Goal: Task Accomplishment & Management: Manage account settings

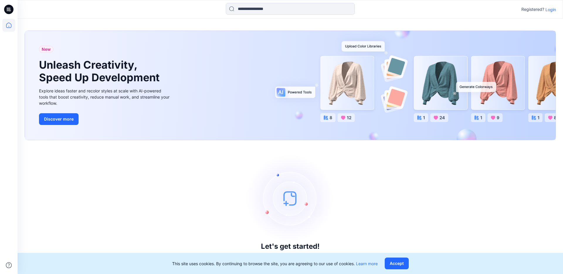
click at [549, 9] on p "Login" at bounding box center [551, 9] width 11 height 6
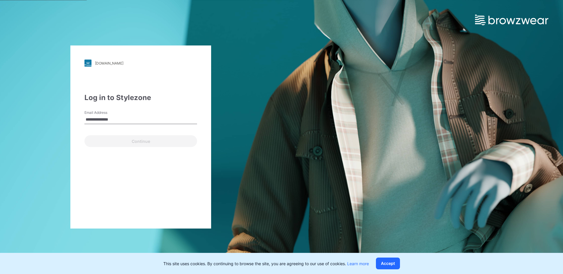
type input "**********"
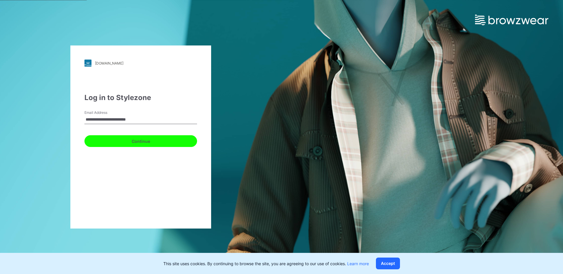
click at [139, 141] on button "Continue" at bounding box center [140, 141] width 113 height 12
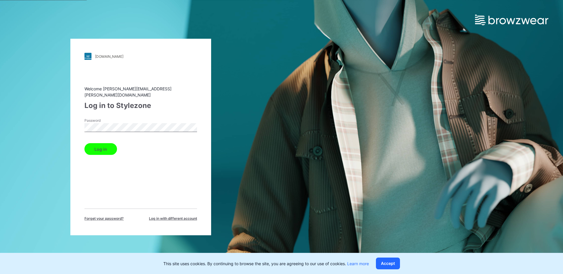
click at [104, 145] on button "Log in" at bounding box center [100, 149] width 33 height 12
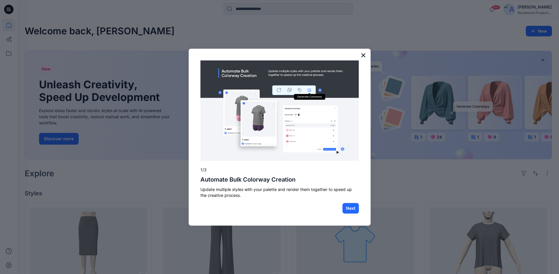
click at [363, 57] on button "×" at bounding box center [364, 54] width 6 height 9
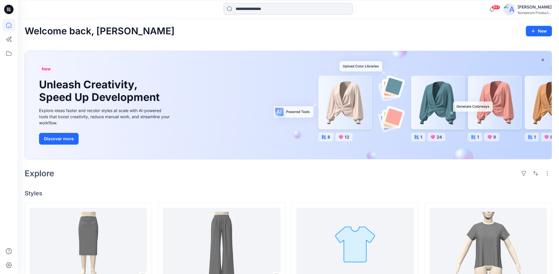
click at [279, 11] on input at bounding box center [288, 9] width 129 height 12
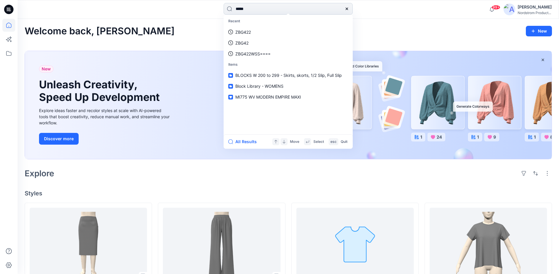
type input "*****"
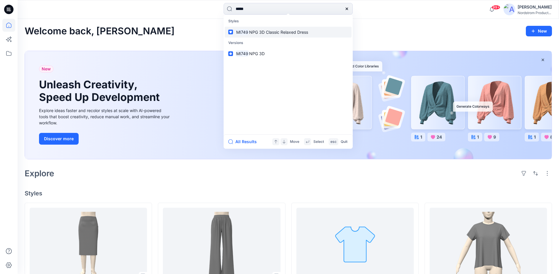
click at [257, 30] on span "NPG 3D Classic Relaxed Dress" at bounding box center [278, 32] width 59 height 5
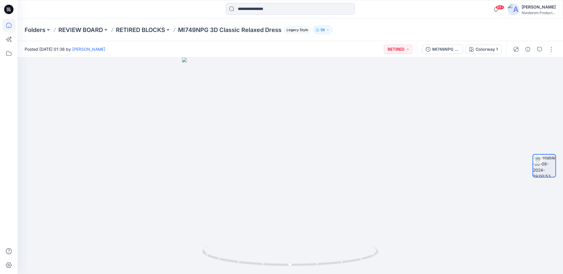
click at [10, 25] on icon at bounding box center [8, 25] width 13 height 13
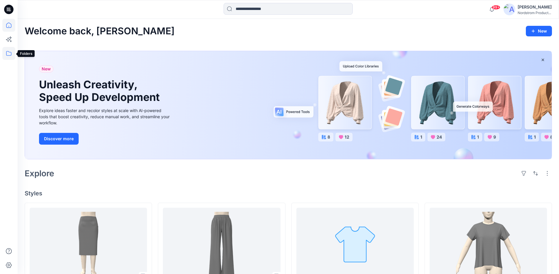
click at [11, 54] on icon at bounding box center [8, 53] width 13 height 13
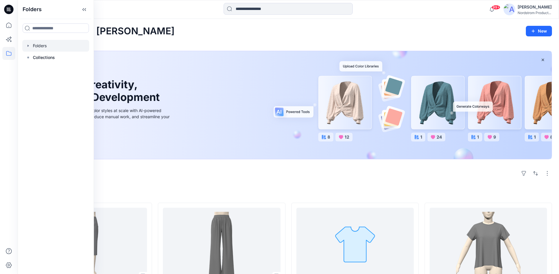
click at [47, 45] on div at bounding box center [55, 46] width 67 height 12
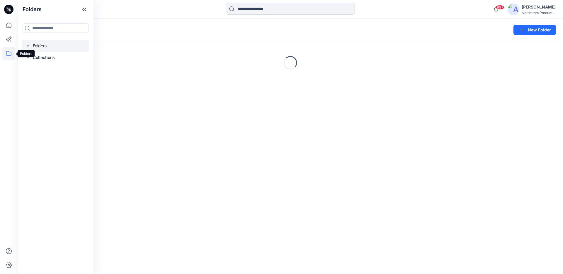
click at [9, 55] on icon at bounding box center [8, 53] width 13 height 13
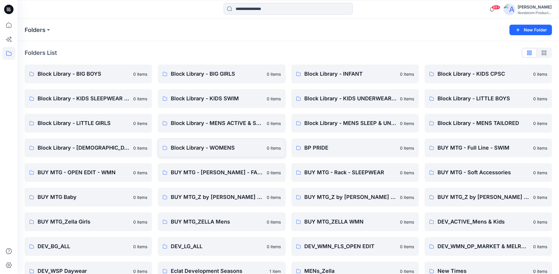
click at [204, 143] on link "Block Library - WOMENS 0 items" at bounding box center [221, 147] width 127 height 19
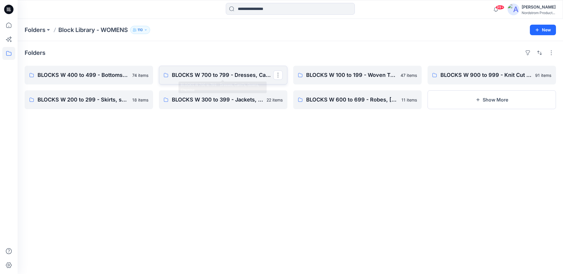
click at [237, 73] on p "BLOCKS W 700 to 799 - Dresses, Cami's, Gowns, Chemise" at bounding box center [223, 75] width 102 height 8
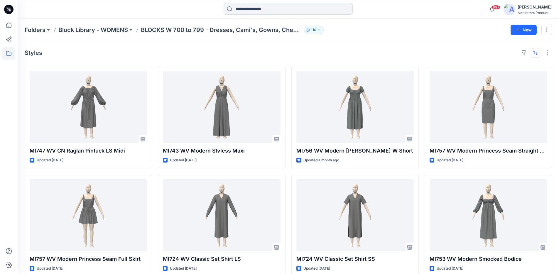
click at [534, 55] on button "button" at bounding box center [535, 52] width 9 height 9
click at [515, 80] on p "A to Z" at bounding box center [515, 81] width 37 height 6
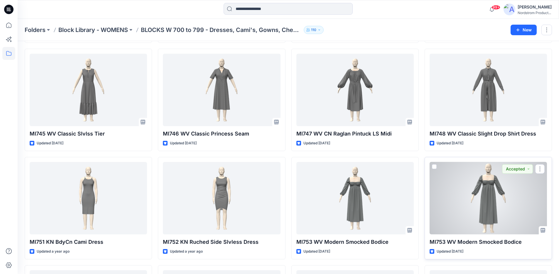
scroll to position [1101, 0]
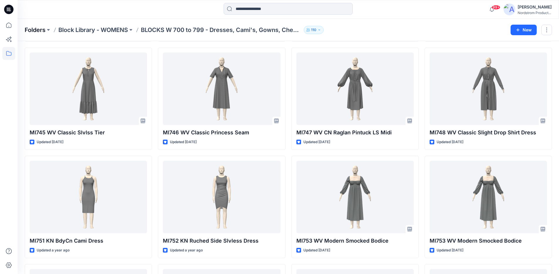
click at [33, 31] on p "Folders" at bounding box center [35, 30] width 21 height 8
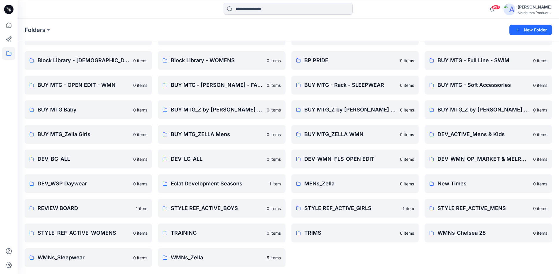
scroll to position [87, 0]
click at [81, 208] on p "REVIEW BOARD" at bounding box center [85, 208] width 95 height 8
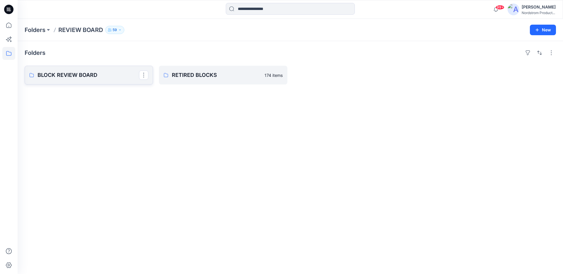
click at [124, 81] on link "BLOCK REVIEW BOARD" at bounding box center [89, 75] width 129 height 19
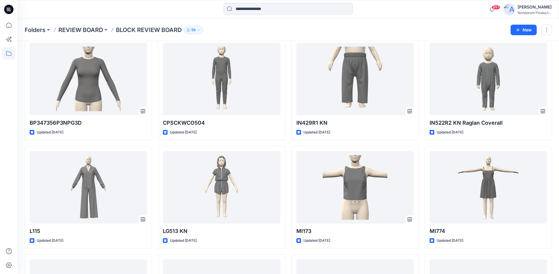
scroll to position [139, 0]
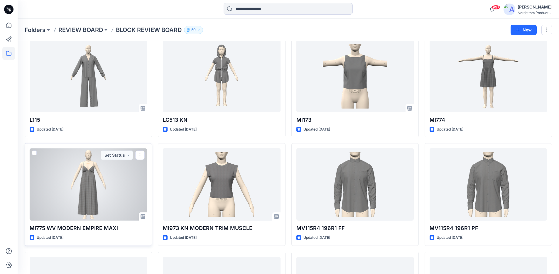
click at [119, 199] on div at bounding box center [88, 184] width 117 height 72
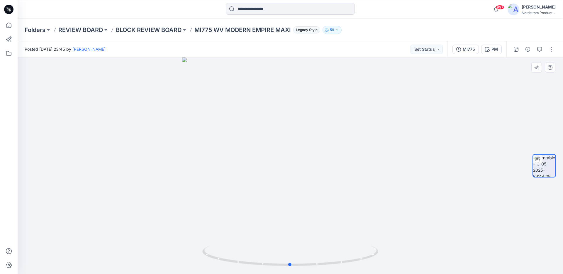
click at [361, 151] on div at bounding box center [291, 166] width 546 height 217
drag, startPoint x: 349, startPoint y: 171, endPoint x: 182, endPoint y: 136, distance: 170.1
click at [182, 136] on div at bounding box center [291, 166] width 546 height 217
click at [364, 56] on div "Posted Tuesday, May 13, 2025 23:45 by Natalie Rubin Set Status" at bounding box center [233, 49] width 430 height 16
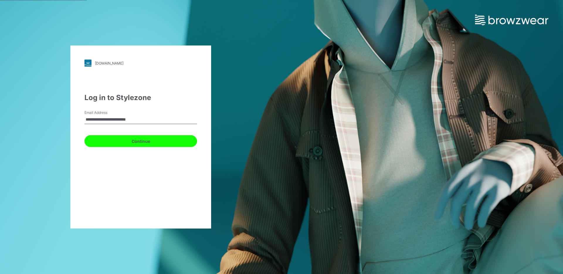
click at [165, 140] on button "Continue" at bounding box center [140, 141] width 113 height 12
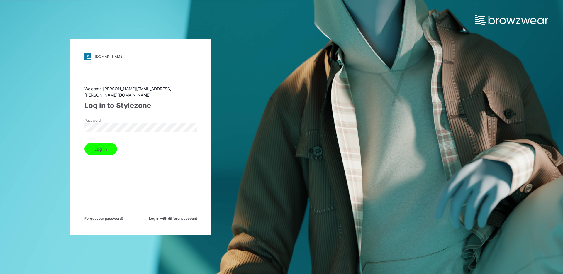
click at [142, 118] on div "Password" at bounding box center [140, 127] width 113 height 18
click at [105, 146] on button "Log in" at bounding box center [100, 149] width 33 height 12
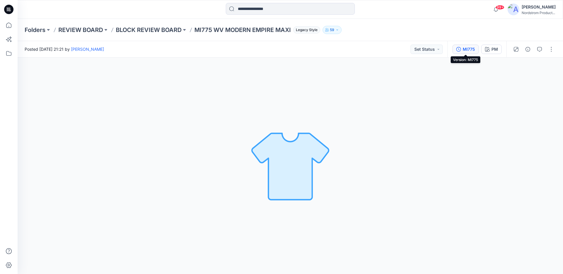
click at [464, 50] on div "MI775" at bounding box center [469, 49] width 12 height 6
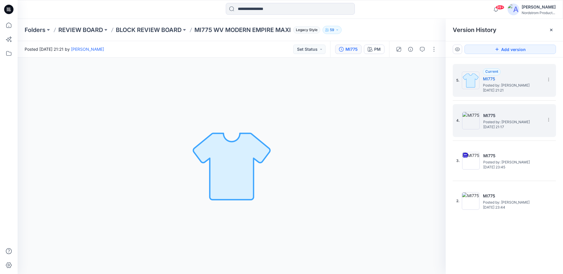
click at [517, 117] on h5 "MI775" at bounding box center [513, 115] width 59 height 7
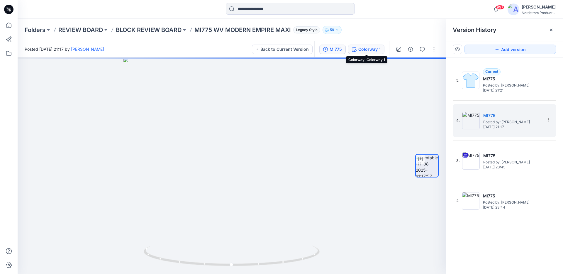
click at [363, 48] on div "Colorway 1" at bounding box center [370, 49] width 22 height 6
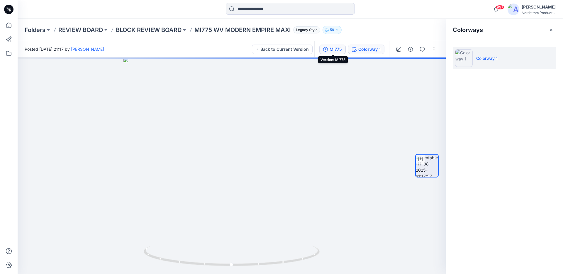
click at [337, 48] on div "MI775" at bounding box center [336, 49] width 12 height 6
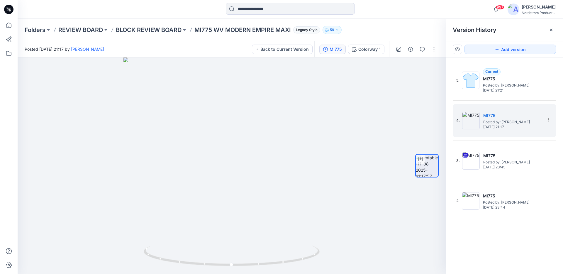
click at [493, 237] on div "5. Current MI775 Posted by: Natalie Rubin Monday, August 11, 2025 21:21 4. MI77…" at bounding box center [504, 170] width 117 height 225
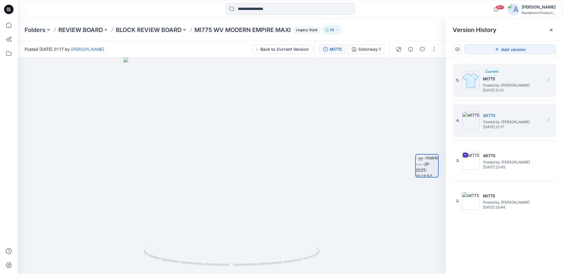
click at [515, 86] on span "Posted by: [PERSON_NAME]" at bounding box center [512, 85] width 59 height 6
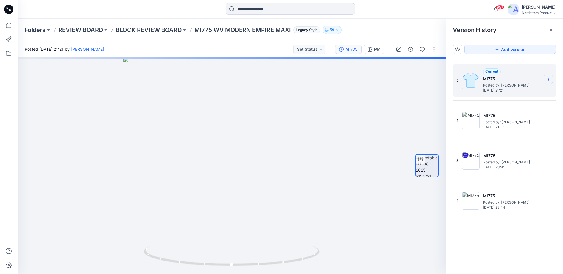
click at [549, 78] on icon at bounding box center [549, 78] width 0 height 0
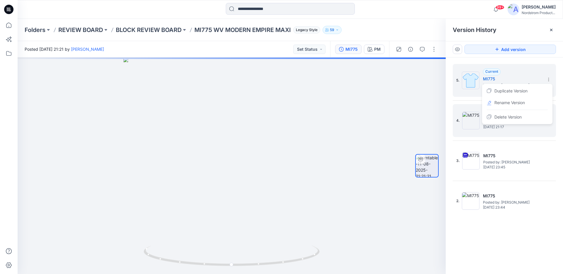
click at [545, 131] on div "4. MI775 Posted by: Natalie Rubin Monday, August 11, 2025 21:17" at bounding box center [504, 120] width 103 height 33
click at [551, 119] on icon at bounding box center [549, 119] width 5 height 5
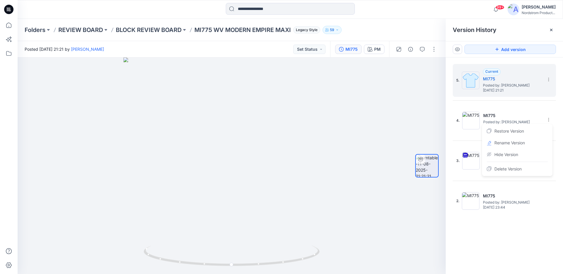
click at [498, 257] on div "5. Current MI775 Posted by: Natalie Rubin Monday, August 11, 2025 21:21 4. MI77…" at bounding box center [504, 170] width 117 height 225
click at [371, 48] on icon "button" at bounding box center [370, 49] width 5 height 5
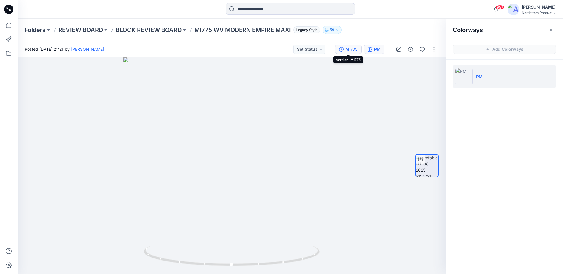
click at [349, 49] on div "MI775" at bounding box center [352, 49] width 12 height 6
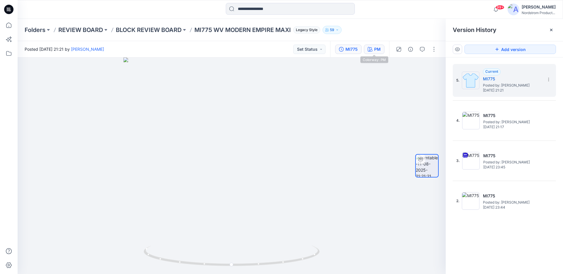
click at [381, 50] on button "PM" at bounding box center [374, 49] width 21 height 9
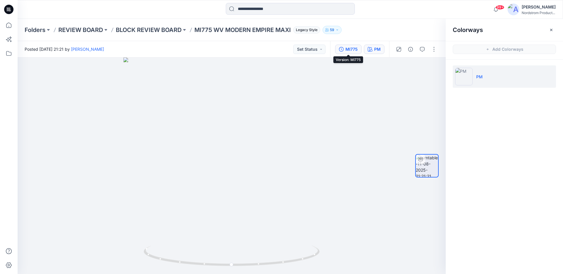
click at [354, 49] on div "MI775" at bounding box center [352, 49] width 12 height 6
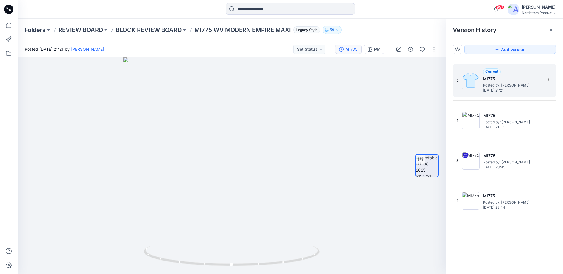
click at [512, 87] on span "Posted by: [PERSON_NAME]" at bounding box center [512, 85] width 59 height 6
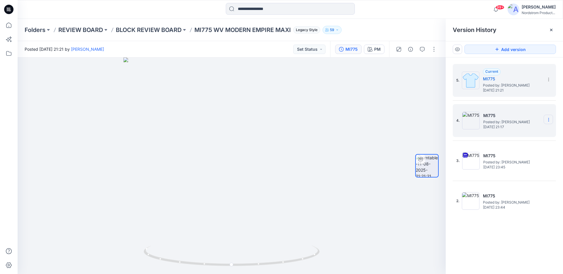
click at [547, 119] on icon at bounding box center [549, 119] width 5 height 5
click at [517, 132] on span "Restore Version" at bounding box center [510, 131] width 30 height 7
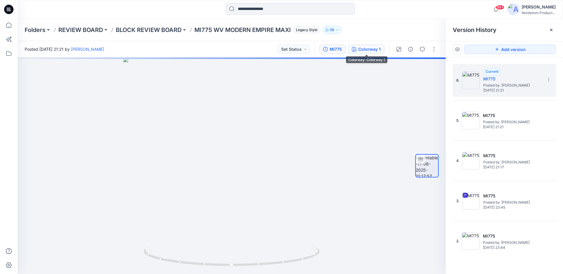
click at [365, 51] on div "Colorway 1" at bounding box center [370, 49] width 22 height 6
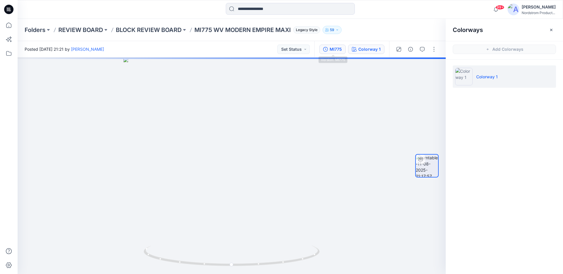
click at [326, 46] on button "MI775" at bounding box center [332, 49] width 26 height 9
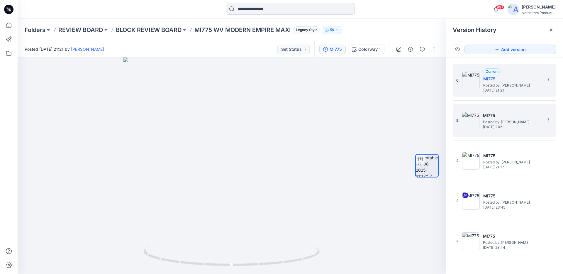
click at [506, 124] on span "Posted by: [PERSON_NAME]" at bounding box center [512, 122] width 59 height 6
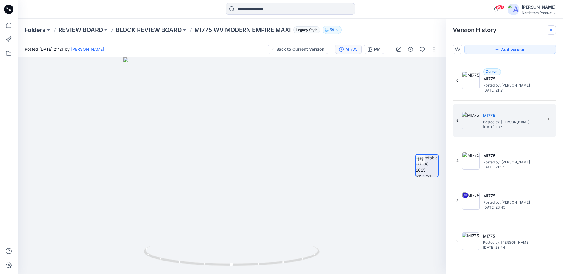
click at [554, 27] on div at bounding box center [551, 29] width 9 height 9
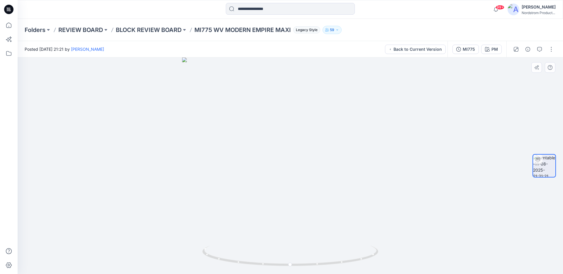
click at [393, 163] on div at bounding box center [291, 166] width 546 height 217
click at [491, 48] on button "PM" at bounding box center [491, 49] width 21 height 9
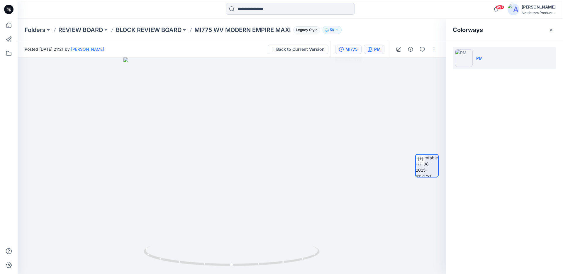
click at [351, 52] on button "MI775" at bounding box center [348, 49] width 26 height 9
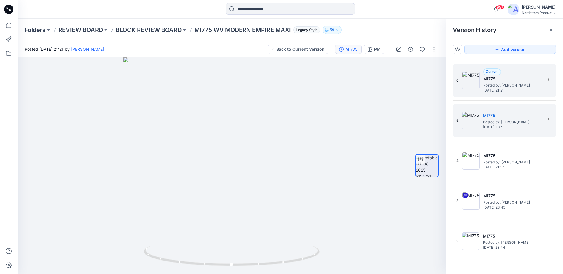
click at [494, 81] on h5 "MI775" at bounding box center [513, 78] width 59 height 7
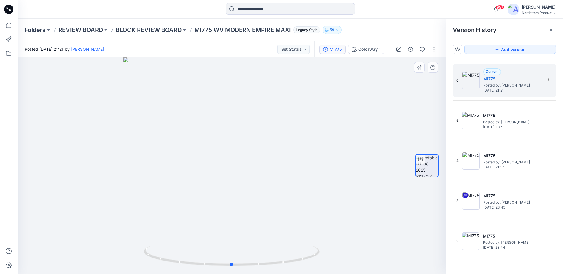
click at [391, 139] on div at bounding box center [232, 166] width 428 height 217
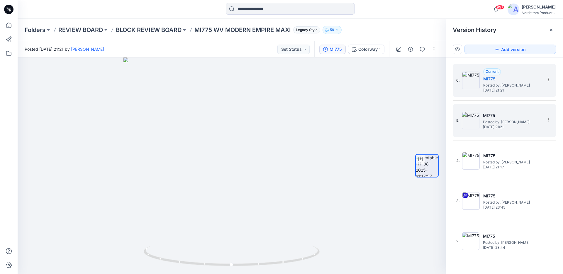
click at [486, 119] on span "Posted by: [PERSON_NAME]" at bounding box center [512, 122] width 59 height 6
click at [494, 88] on span "Monday, August 11, 2025 21:21" at bounding box center [513, 90] width 59 height 4
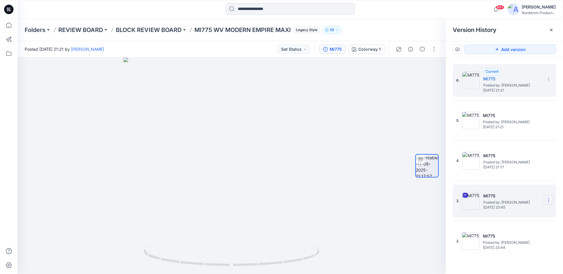
click at [0, 0] on icon at bounding box center [0, 0] width 0 height 0
click at [530, 259] on div "Delete Version" at bounding box center [518, 261] width 68 height 12
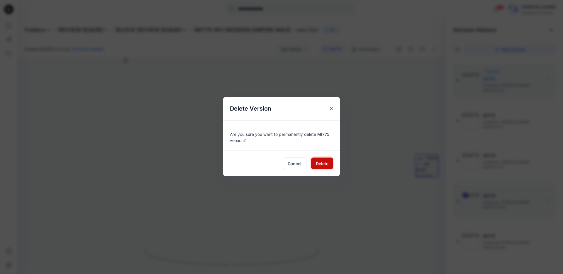
click at [325, 162] on span "Delete" at bounding box center [322, 163] width 13 height 6
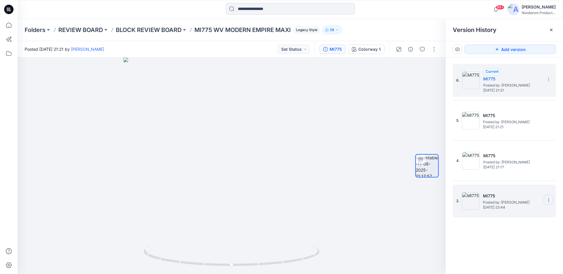
click at [0, 0] on icon at bounding box center [0, 0] width 0 height 0
click at [511, 249] on span "Delete Version" at bounding box center [508, 249] width 27 height 7
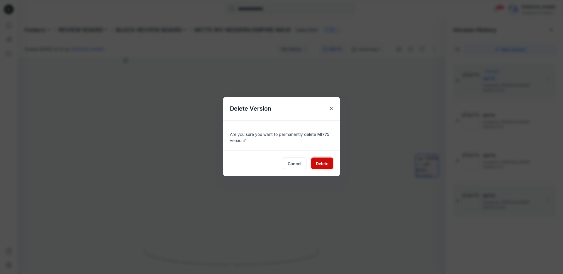
click at [317, 163] on span "Delete" at bounding box center [322, 163] width 13 height 6
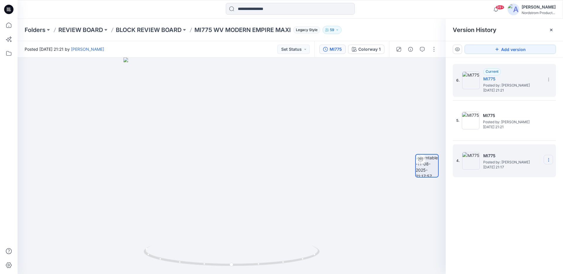
click at [0, 0] on section at bounding box center [0, 0] width 0 height 0
click at [512, 207] on span "Delete Version" at bounding box center [508, 209] width 27 height 7
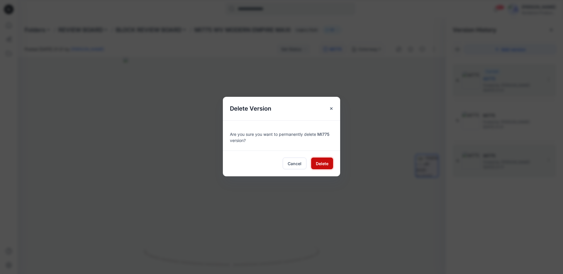
click at [325, 167] on button "Delete" at bounding box center [322, 164] width 22 height 12
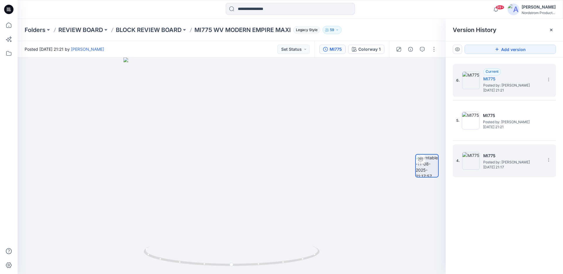
click at [537, 267] on div "6. Current MI775 Posted by: Natalie Rubin Monday, August 11, 2025 21:21 5. MI77…" at bounding box center [504, 170] width 117 height 225
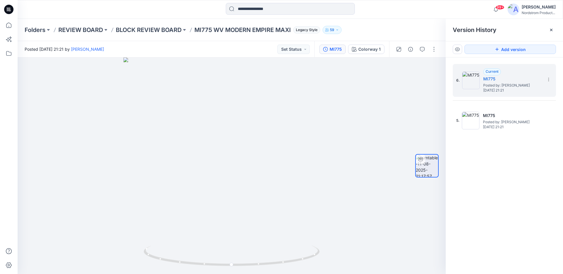
click at [515, 185] on div "6. Current MI775 Posted by: Natalie Rubin Monday, August 11, 2025 21:21 5. MI77…" at bounding box center [504, 170] width 117 height 225
click at [341, 116] on div at bounding box center [232, 166] width 428 height 217
click at [554, 27] on div at bounding box center [551, 29] width 9 height 9
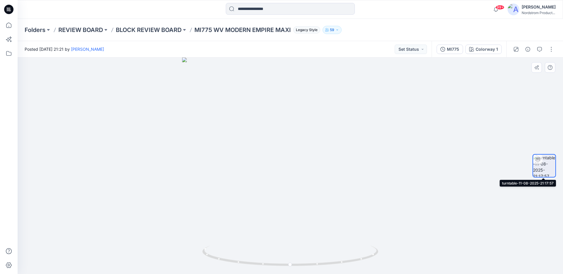
click at [545, 173] on img at bounding box center [544, 166] width 22 height 22
click at [508, 93] on div at bounding box center [291, 166] width 546 height 217
click at [488, 56] on div "MI775 Colorway 1" at bounding box center [469, 49] width 75 height 16
click at [489, 50] on div "Colorway 1" at bounding box center [487, 49] width 22 height 6
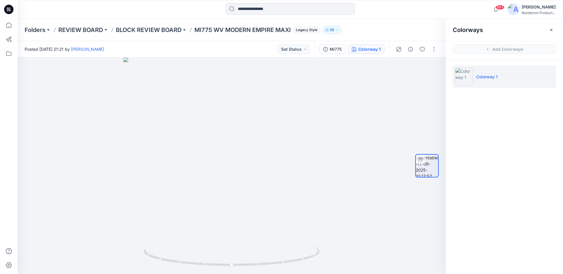
click at [528, 138] on div "Colorways Add Colorways Colorway 1" at bounding box center [504, 146] width 117 height 255
click at [494, 77] on p "Colorway 1" at bounding box center [486, 77] width 21 height 6
click at [324, 46] on button "MI775" at bounding box center [332, 49] width 26 height 9
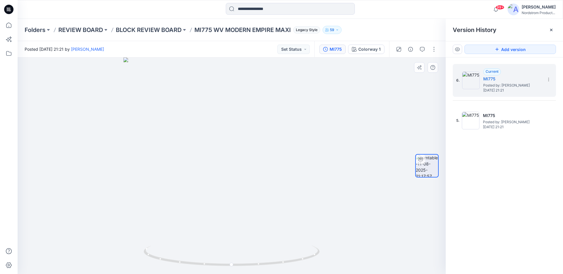
click at [340, 146] on div at bounding box center [232, 166] width 428 height 217
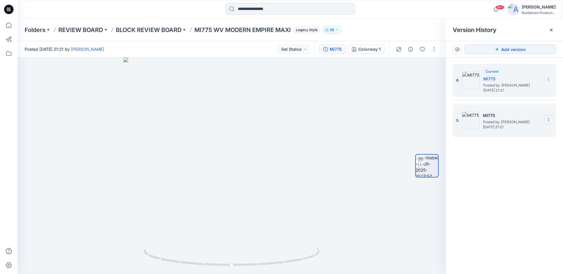
click at [549, 117] on icon at bounding box center [549, 119] width 5 height 5
click at [511, 139] on span "Rename Version" at bounding box center [510, 142] width 31 height 7
type input "**"
click at [523, 168] on div "6. Current MI775 Posted by: Natalie Rubin Monday, August 11, 2025 21:21 5. **" at bounding box center [504, 170] width 117 height 225
click at [279, 140] on div at bounding box center [232, 166] width 428 height 217
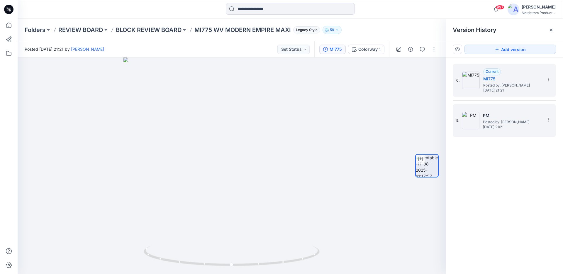
click at [396, 16] on div "99+ Notifications Your style MI775 WV MODERN EMPIRE MAXI has been updated with …" at bounding box center [291, 9] width 546 height 19
click at [119, 27] on p "BLOCK REVIEW BOARD" at bounding box center [149, 30] width 66 height 8
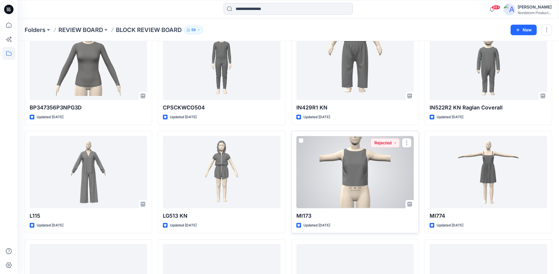
scroll to position [139, 0]
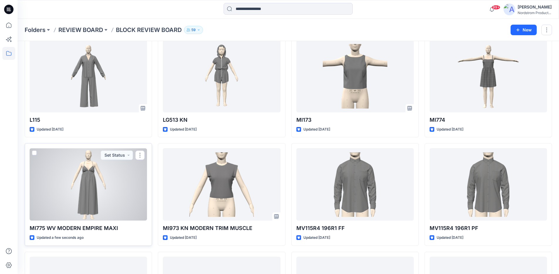
click at [33, 153] on span at bounding box center [34, 153] width 5 height 5
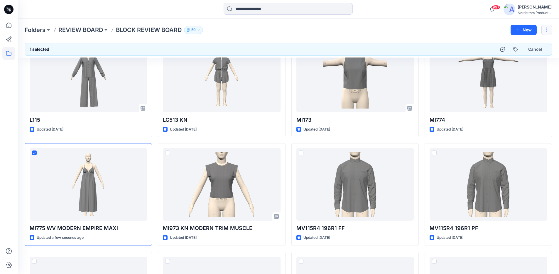
click at [546, 28] on button "button" at bounding box center [546, 30] width 11 height 11
click at [394, 33] on div "Folders REVIEW BOARD BLOCK REVIEW BOARD 59" at bounding box center [265, 30] width 481 height 8
click at [547, 28] on button "button" at bounding box center [546, 30] width 11 height 11
click at [528, 44] on button "Edit" at bounding box center [518, 44] width 63 height 11
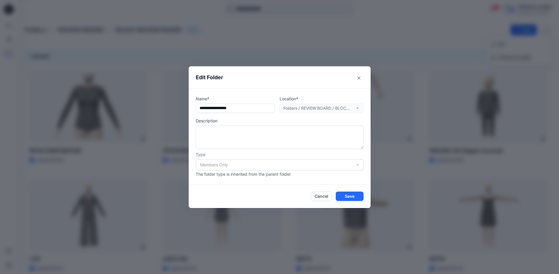
click at [310, 107] on div "Location* Folders / REVIEW BOARD / BLOCK REVIEW BOARD" at bounding box center [322, 104] width 84 height 17
click at [253, 107] on input "**********" at bounding box center [235, 108] width 79 height 9
click at [298, 140] on textarea at bounding box center [280, 137] width 168 height 23
click at [326, 194] on button "Cancel" at bounding box center [321, 196] width 21 height 9
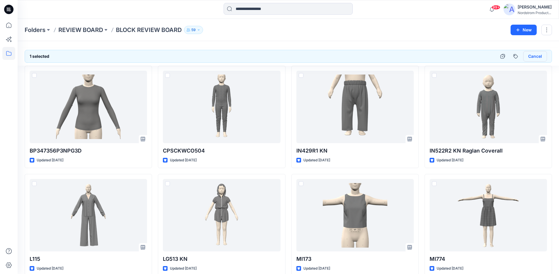
click at [530, 58] on button "Cancel" at bounding box center [535, 56] width 24 height 11
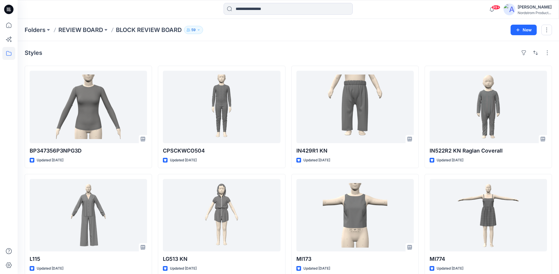
click at [315, 48] on div "Styles" at bounding box center [288, 52] width 527 height 9
click at [546, 52] on button "button" at bounding box center [546, 52] width 9 height 9
click at [322, 26] on div "Folders REVIEW BOARD BLOCK REVIEW BOARD 59" at bounding box center [265, 30] width 481 height 8
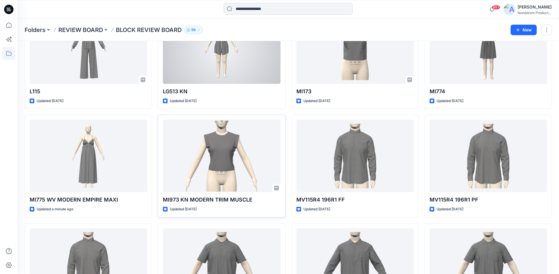
scroll to position [197, 0]
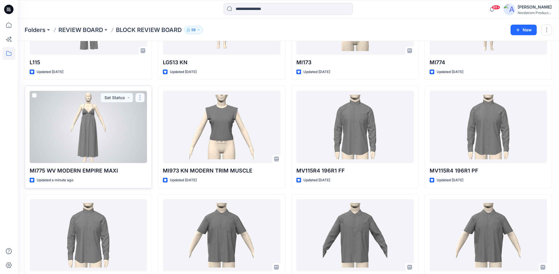
click at [141, 95] on button "button" at bounding box center [139, 97] width 9 height 9
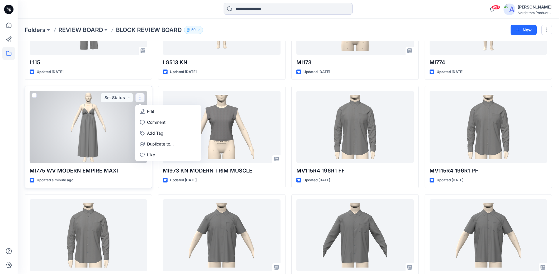
click at [50, 143] on div at bounding box center [88, 127] width 117 height 72
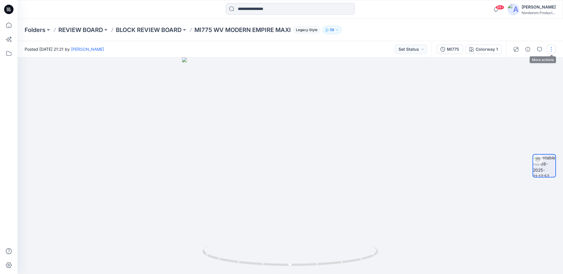
click at [551, 48] on button "button" at bounding box center [551, 49] width 9 height 9
click at [533, 100] on button "Duplicate to..." at bounding box center [527, 95] width 54 height 11
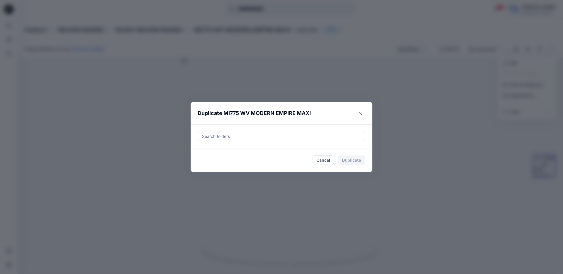
click at [273, 138] on div at bounding box center [282, 136] width 160 height 7
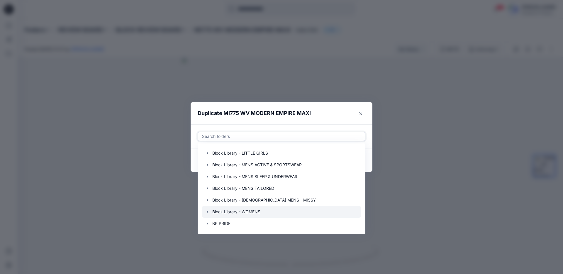
scroll to position [122, 0]
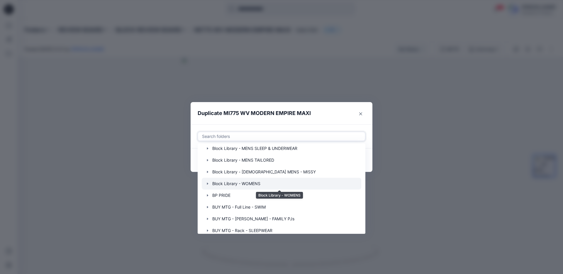
click at [236, 183] on div at bounding box center [282, 184] width 160 height 12
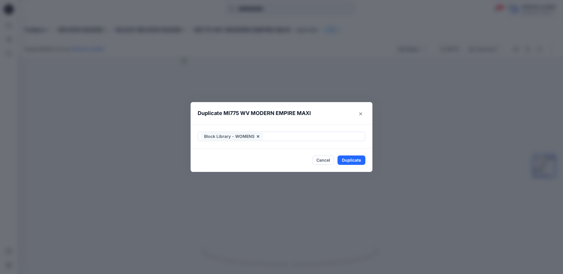
click at [279, 120] on header "Duplicate MI775 WV MODERN EMPIRE MAXI" at bounding box center [276, 113] width 170 height 22
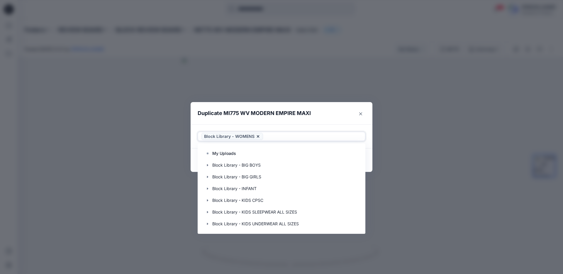
click at [293, 141] on div "Block Library - WOMENS" at bounding box center [282, 136] width 168 height 9
click at [305, 123] on header "Duplicate MI775 WV MODERN EMPIRE MAXI" at bounding box center [276, 113] width 170 height 22
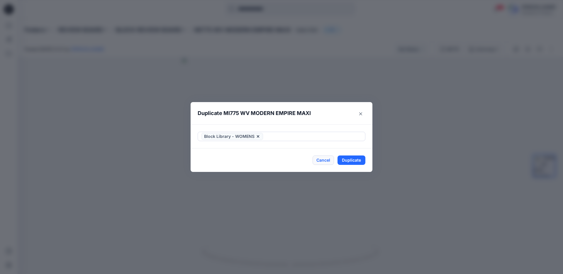
click at [322, 159] on button "Cancel" at bounding box center [323, 159] width 21 height 9
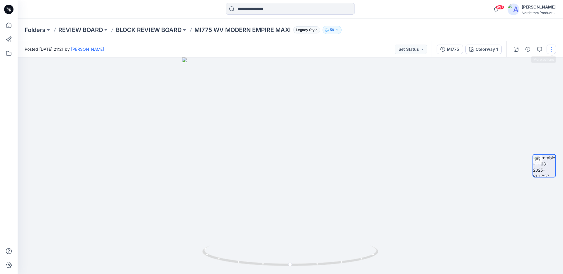
click at [550, 48] on button "button" at bounding box center [551, 49] width 9 height 9
click at [534, 96] on p "Duplicate to..." at bounding box center [523, 95] width 27 height 6
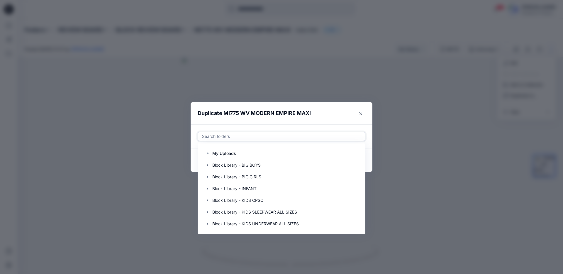
click at [249, 136] on div at bounding box center [282, 136] width 160 height 7
paste input "**********"
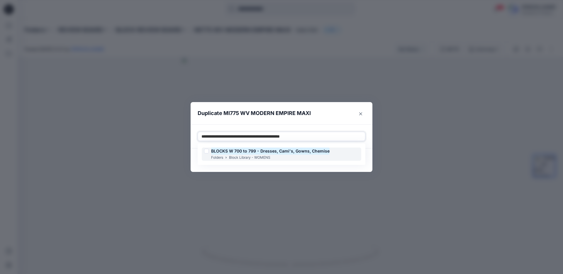
click at [285, 151] on mark "BLOCKS W 700 to 799 - Dresses, Cami's, Gowns, Chemise" at bounding box center [270, 151] width 119 height 8
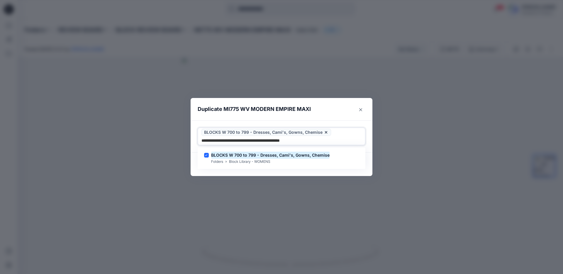
type input "**********"
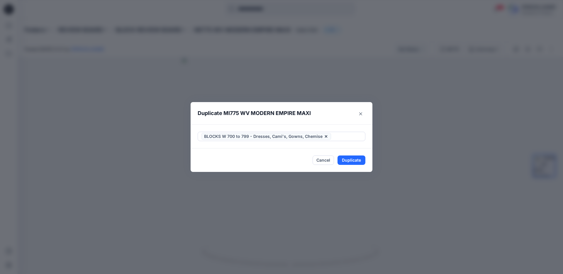
click at [332, 118] on header "Duplicate MI775 WV MODERN EMPIRE MAXI" at bounding box center [276, 113] width 170 height 22
click at [350, 160] on button "Duplicate" at bounding box center [352, 159] width 28 height 9
click at [357, 162] on button "Close" at bounding box center [355, 159] width 19 height 9
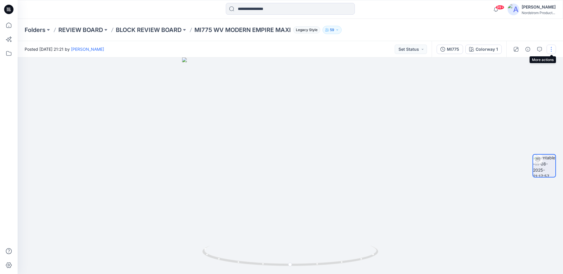
click at [553, 51] on button "button" at bounding box center [551, 49] width 9 height 9
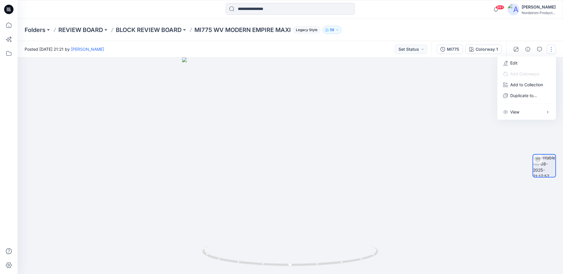
click at [553, 51] on button "button" at bounding box center [551, 49] width 9 height 9
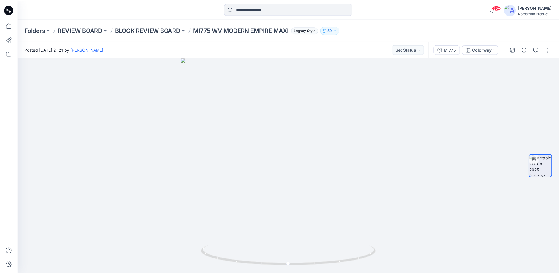
scroll to position [197, 0]
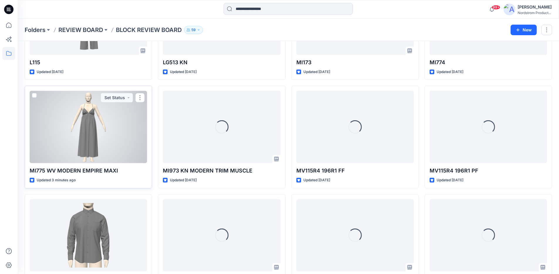
click at [37, 94] on div at bounding box center [88, 127] width 117 height 72
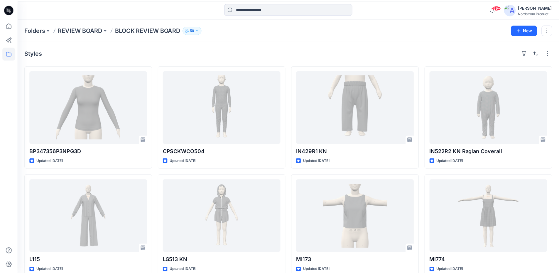
scroll to position [197, 0]
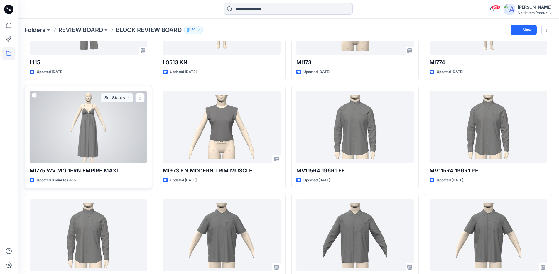
click at [34, 96] on span at bounding box center [34, 95] width 5 height 5
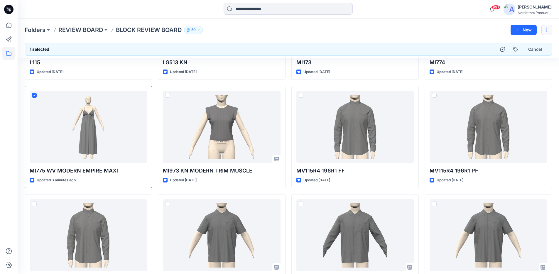
click at [545, 31] on button "button" at bounding box center [546, 30] width 11 height 11
click at [304, 27] on div "Folders REVIEW BOARD BLOCK REVIEW BOARD 59" at bounding box center [265, 30] width 481 height 8
click at [237, 47] on div "1 selected Cancel" at bounding box center [288, 49] width 527 height 13
click at [253, 37] on div "Folders REVIEW BOARD BLOCK REVIEW BOARD 59 New" at bounding box center [288, 30] width 541 height 22
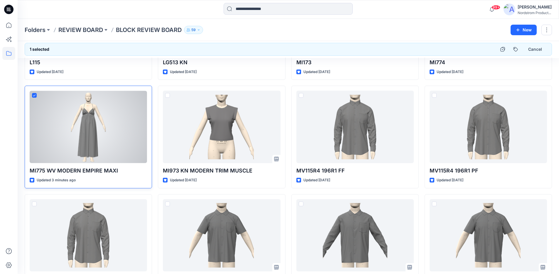
click at [35, 96] on icon at bounding box center [34, 95] width 3 height 2
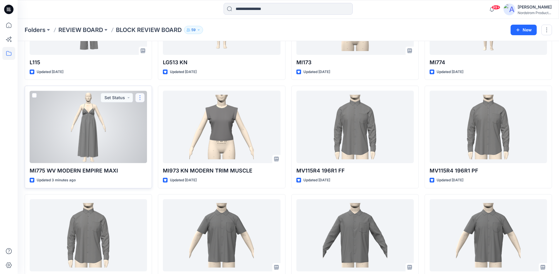
click at [143, 97] on button "button" at bounding box center [139, 97] width 9 height 9
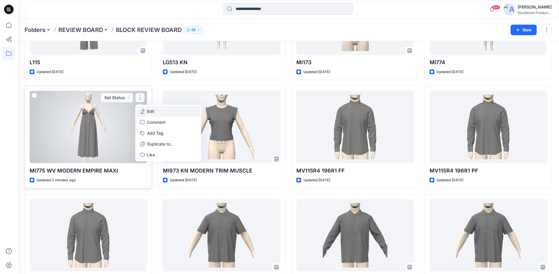
click at [165, 109] on button "Edit" at bounding box center [167, 111] width 63 height 11
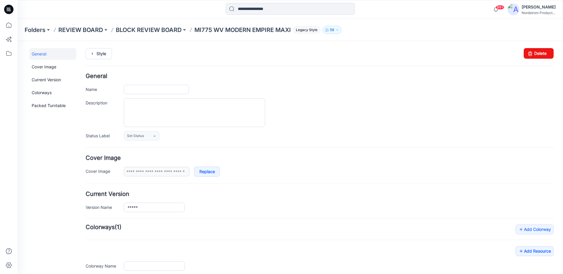
type input "**********"
click at [532, 53] on link "Delete" at bounding box center [539, 53] width 30 height 11
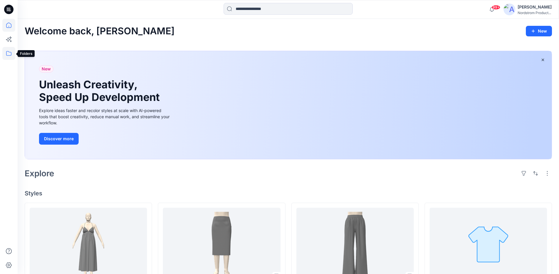
click at [11, 52] on icon at bounding box center [8, 53] width 5 height 5
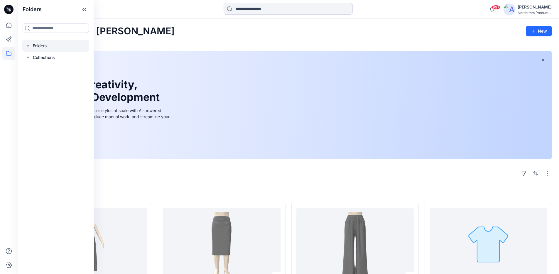
click at [52, 45] on div at bounding box center [55, 46] width 67 height 12
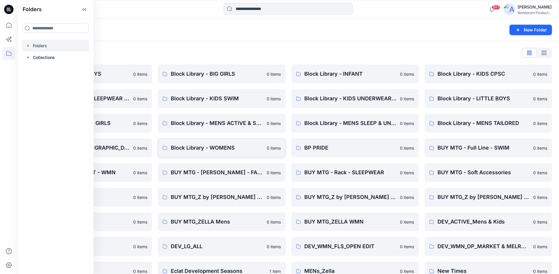
click at [213, 152] on link "Block Library - WOMENS 0 items" at bounding box center [221, 147] width 127 height 19
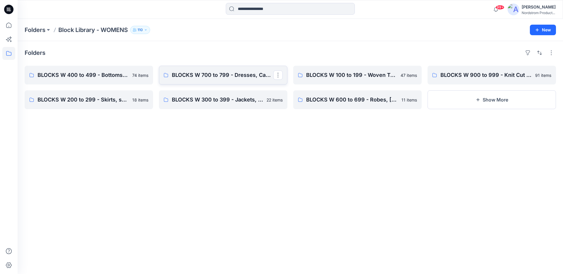
click at [225, 68] on link "BLOCKS W 700 to 799 - Dresses, Cami's, Gowns, Chemise" at bounding box center [223, 75] width 129 height 19
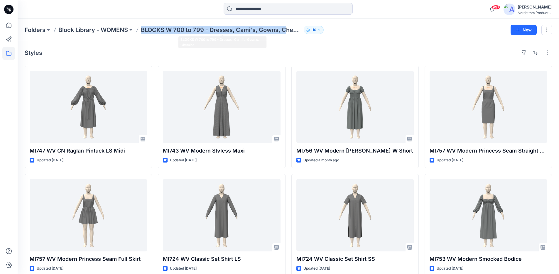
drag, startPoint x: 142, startPoint y: 25, endPoint x: 286, endPoint y: 32, distance: 144.3
click at [286, 32] on div "Folders Block Library - WOMENS BLOCKS W 700 to 799 - Dresses, Cami's, Gowns, Ch…" at bounding box center [288, 30] width 541 height 22
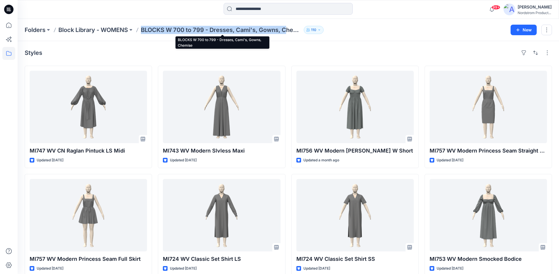
copy p "BLOCKS W 700 to 799 - Dresses, Cami's, Gowns, C"
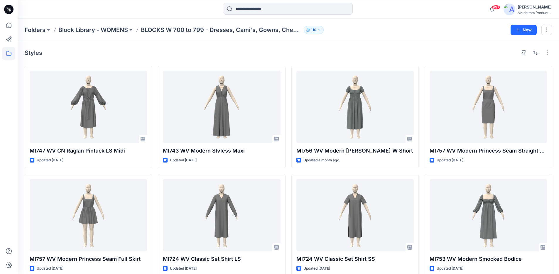
click at [229, 64] on div "Styles MI747 WV CN Raglan Pintuck LS Midi Updated 13 days ago MI757 WV Modern P…" at bounding box center [288, 227] width 541 height 372
click at [145, 28] on p "BLOCKS W 700 to 799 - Dresses, Cami's, Gowns, Chemise" at bounding box center [221, 30] width 160 height 8
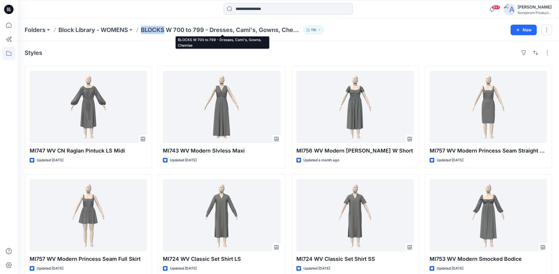
click at [145, 28] on p "BLOCKS W 700 to 799 - Dresses, Cami's, Gowns, Chemise" at bounding box center [221, 30] width 160 height 8
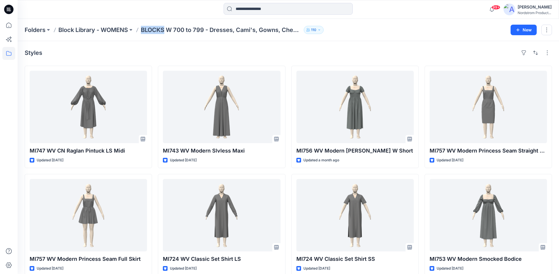
click at [161, 30] on p "BLOCKS W 700 to 799 - Dresses, Cami's, Gowns, Chemise" at bounding box center [221, 30] width 160 height 8
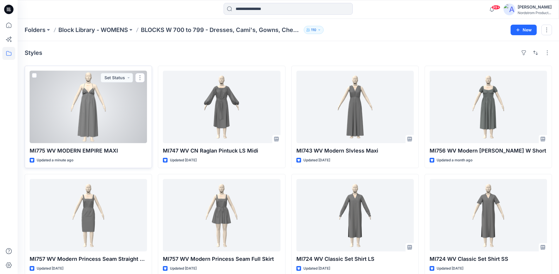
click at [74, 110] on div at bounding box center [88, 107] width 117 height 72
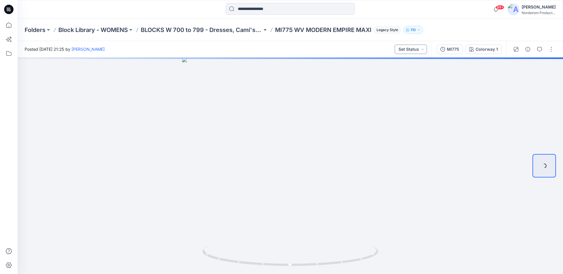
click at [417, 51] on button "Set Status" at bounding box center [411, 49] width 32 height 9
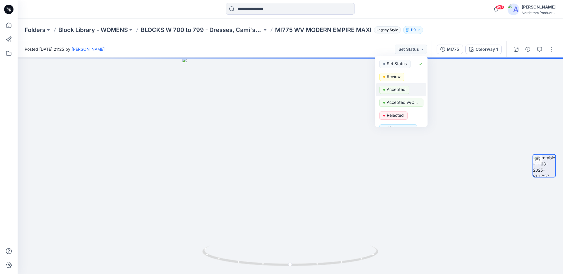
click at [405, 91] on p "Accepted" at bounding box center [396, 90] width 19 height 8
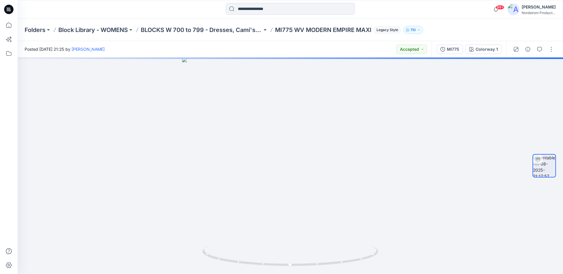
click at [360, 51] on div "Posted [DATE] 21:25 by [PERSON_NAME] Accepted" at bounding box center [225, 49] width 414 height 16
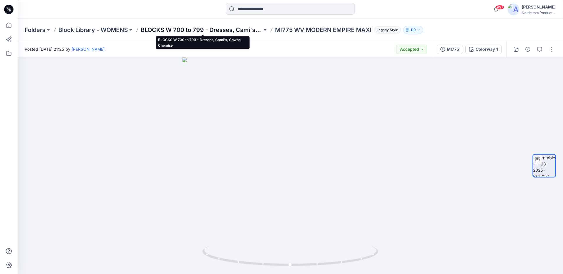
click at [217, 26] on p "BLOCKS W 700 to 799 - Dresses, Cami's, Gowns, Chemise" at bounding box center [201, 30] width 121 height 8
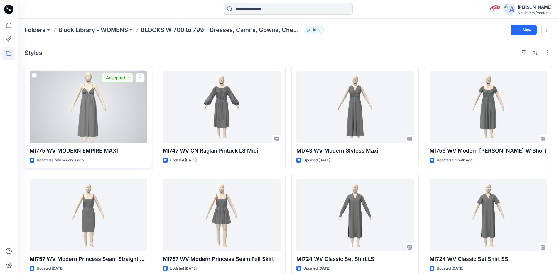
click at [100, 119] on div at bounding box center [88, 107] width 117 height 72
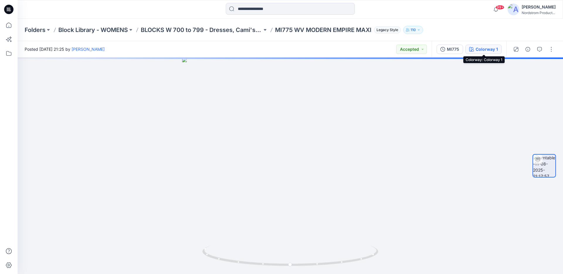
click at [474, 51] on icon "button" at bounding box center [471, 49] width 5 height 5
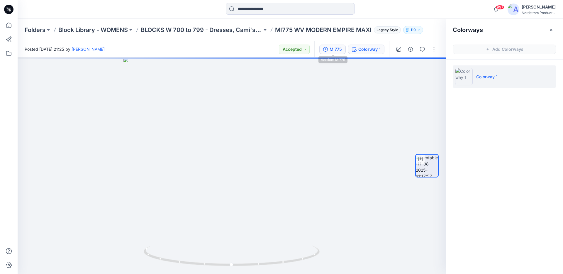
click at [332, 46] on div "MI775" at bounding box center [336, 49] width 12 height 6
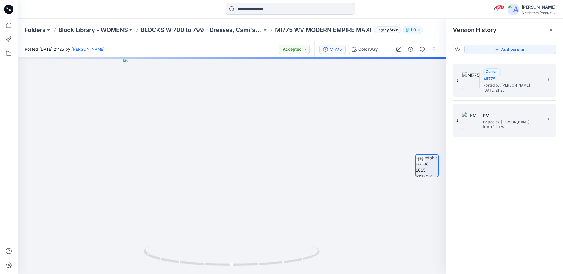
click at [502, 127] on span "[DATE] 21:25" at bounding box center [512, 127] width 59 height 4
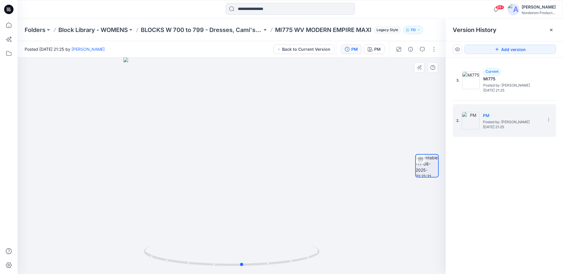
drag, startPoint x: 275, startPoint y: 186, endPoint x: 305, endPoint y: 155, distance: 43.2
click at [302, 155] on div at bounding box center [232, 166] width 428 height 217
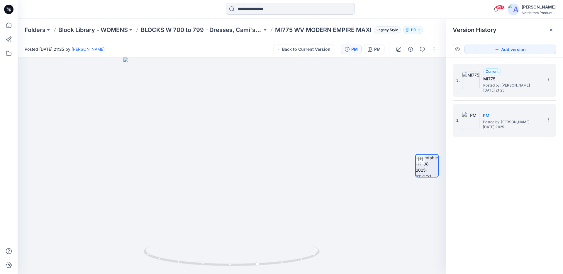
click at [495, 89] on span "[DATE] 21:25" at bounding box center [513, 90] width 59 height 4
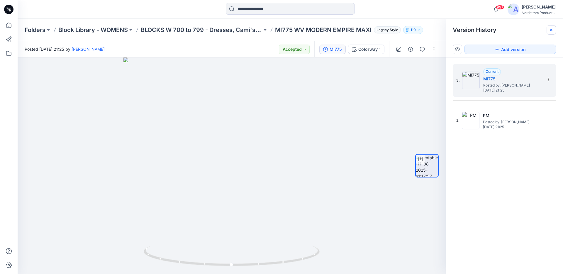
click at [552, 29] on icon at bounding box center [551, 30] width 5 height 5
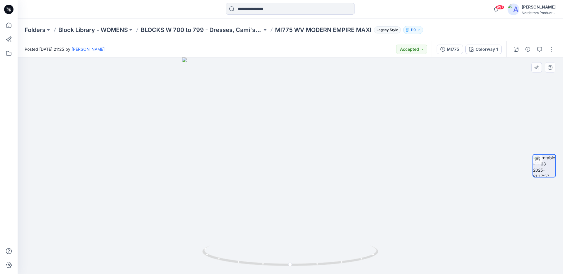
click at [380, 149] on div at bounding box center [291, 166] width 546 height 217
